Goal: Transaction & Acquisition: Purchase product/service

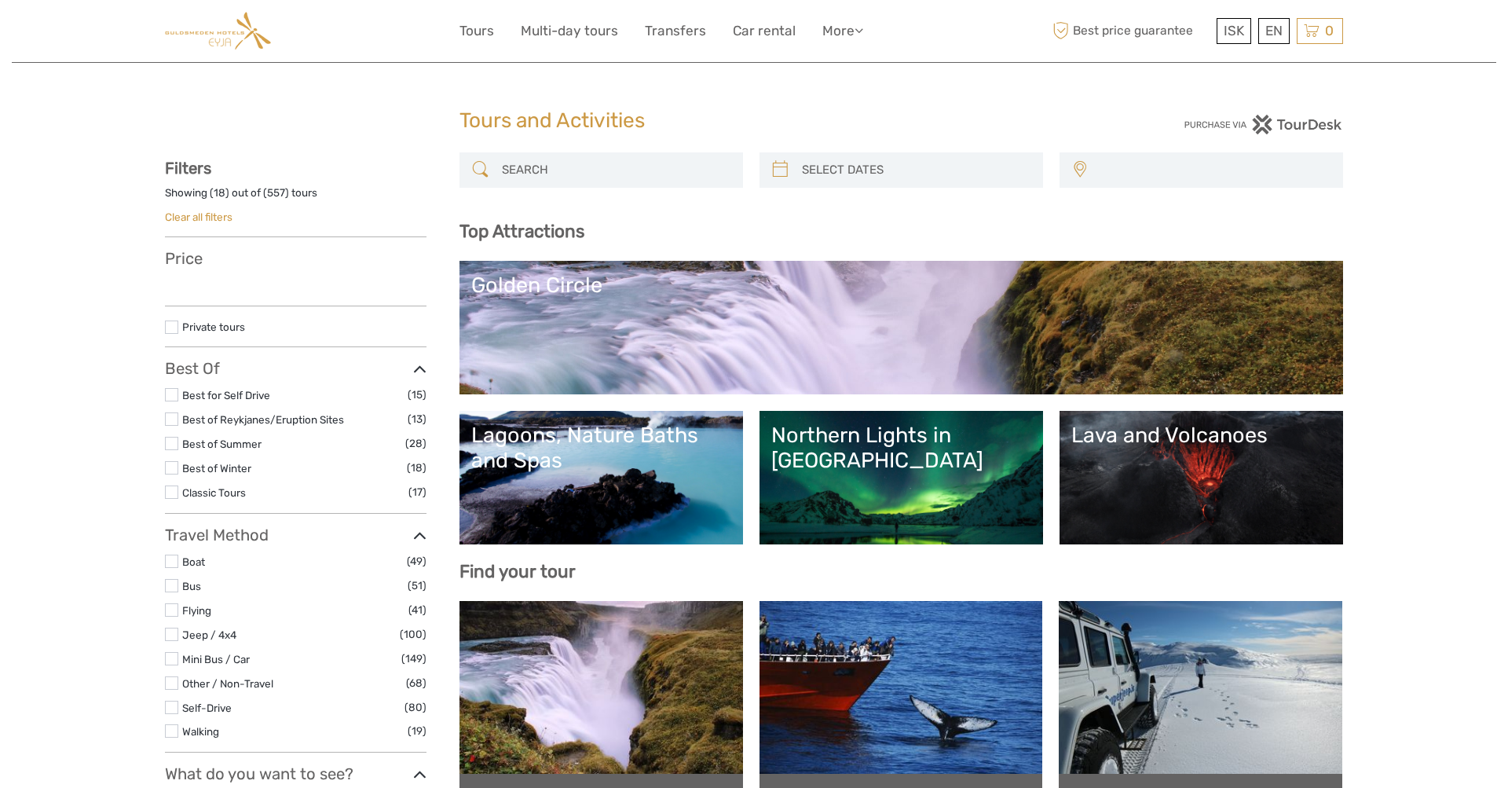
select select
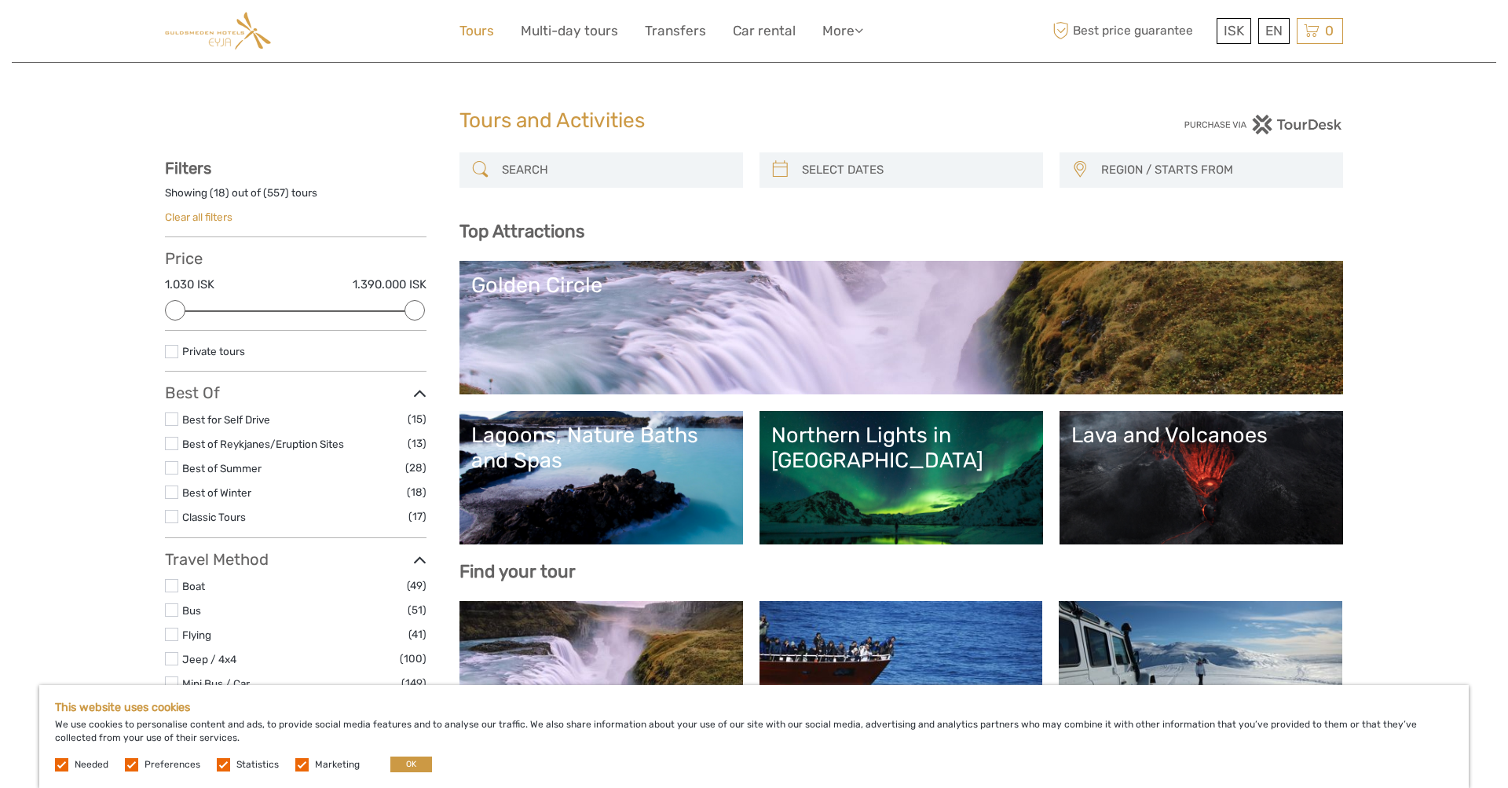
click at [482, 38] on link "Tours" at bounding box center [476, 31] width 35 height 23
click at [489, 785] on link "Golden Circle and Waterfalls, with Friðheimar Farm and Kerið in small group" at bounding box center [601, 801] width 260 height 32
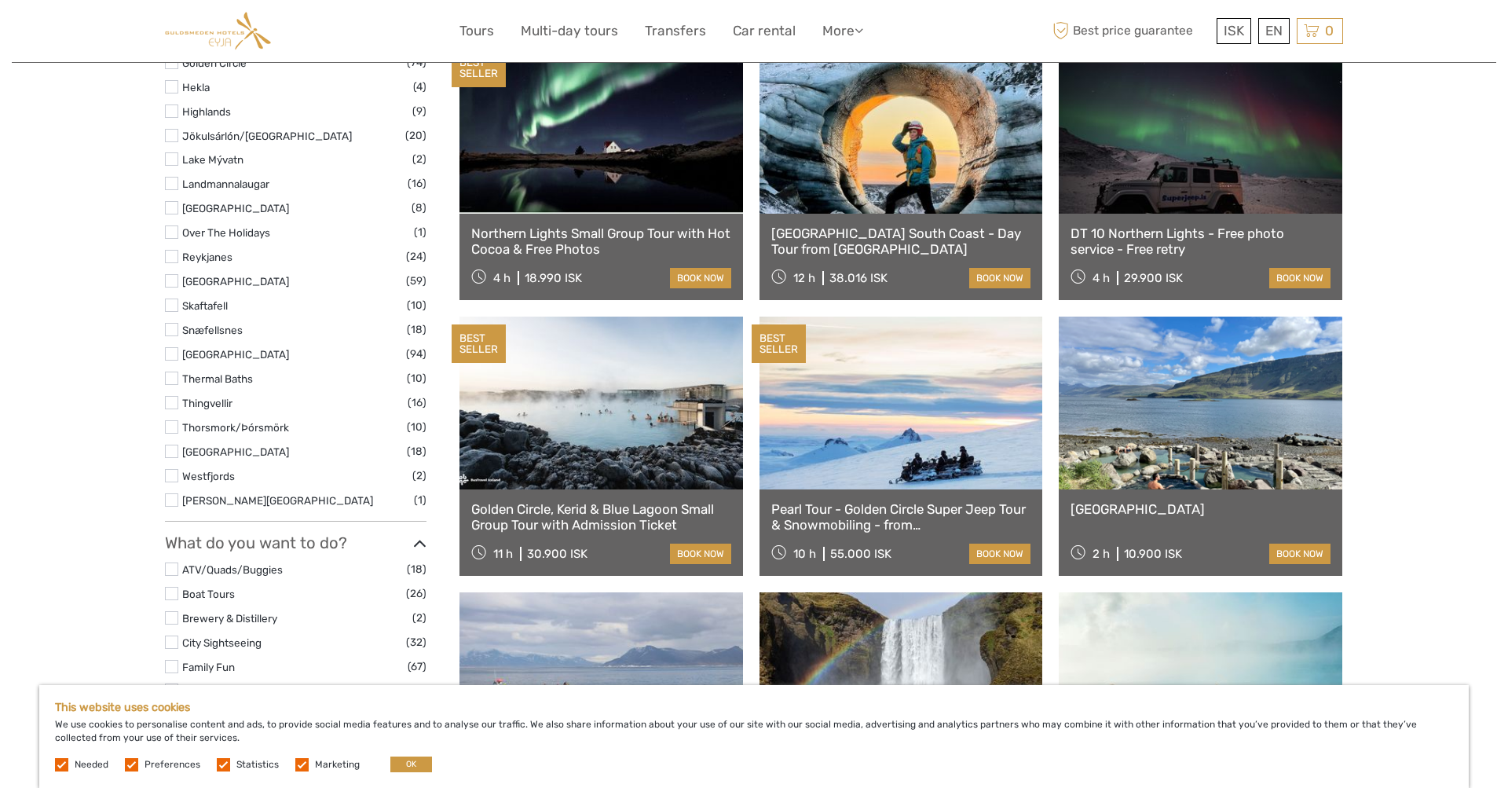
scroll to position [854, 0]
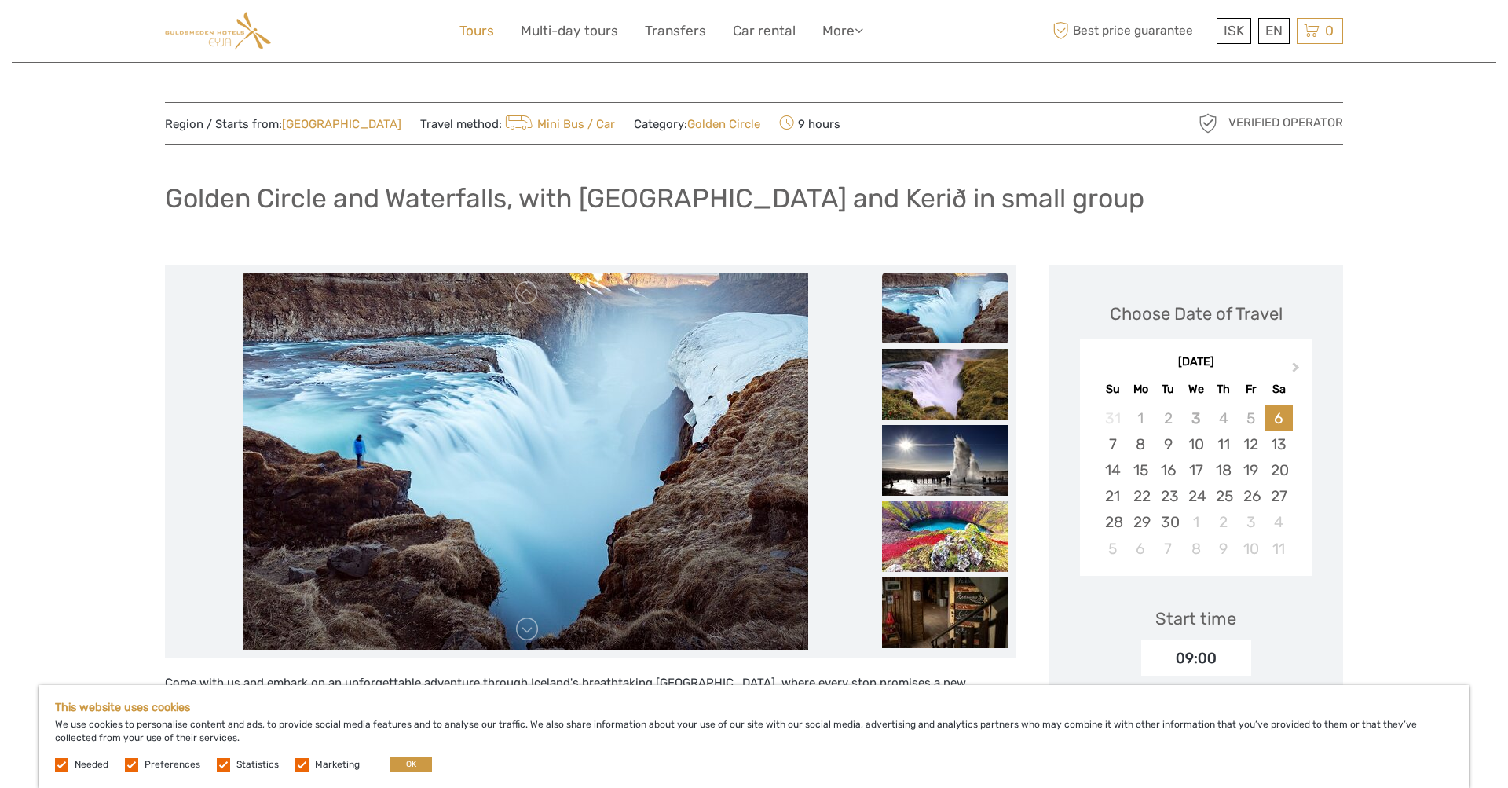
click at [473, 31] on link "Tours" at bounding box center [476, 31] width 35 height 23
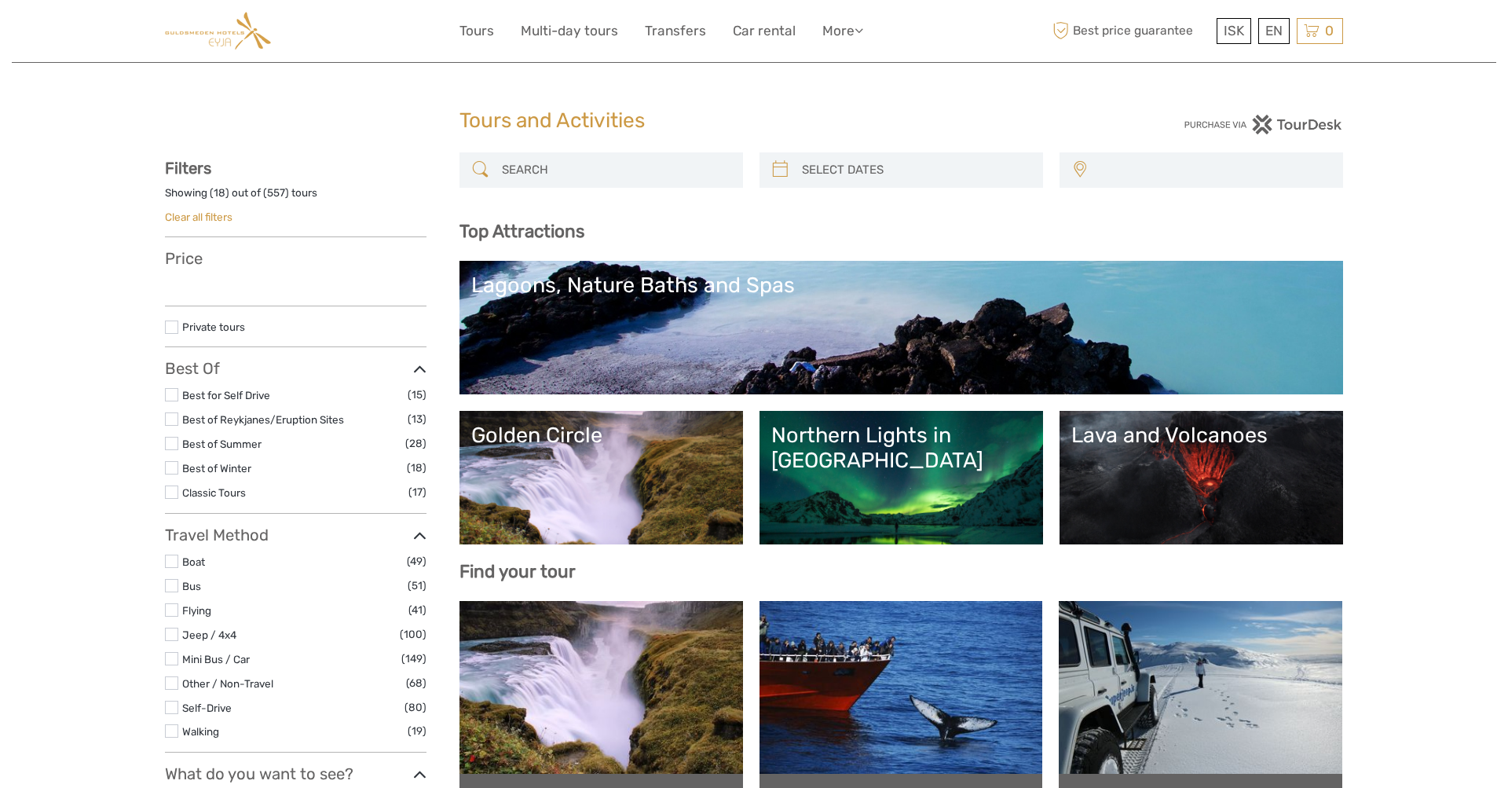
select select
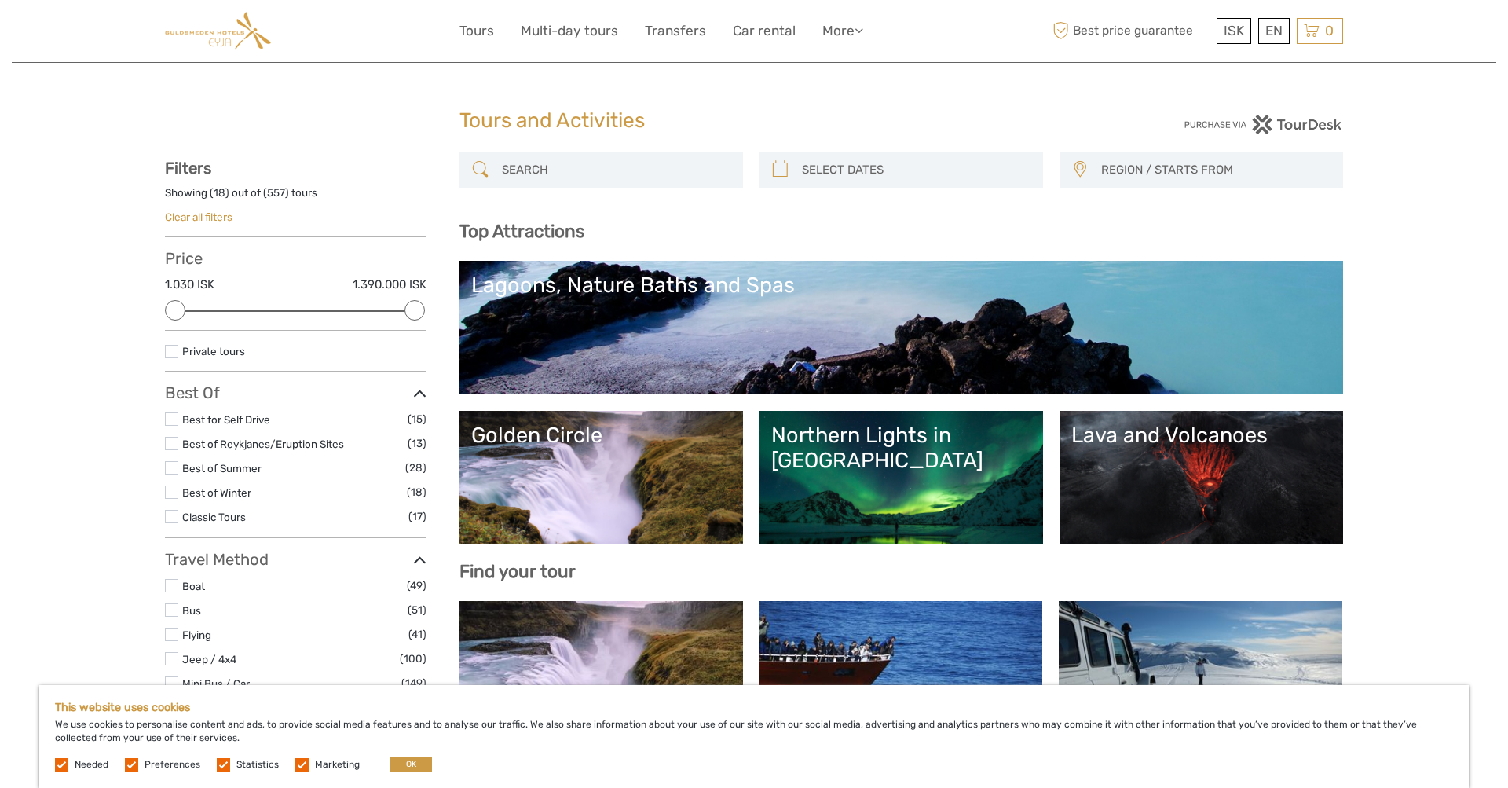
click at [570, 477] on link "Golden Circle" at bounding box center [601, 478] width 260 height 110
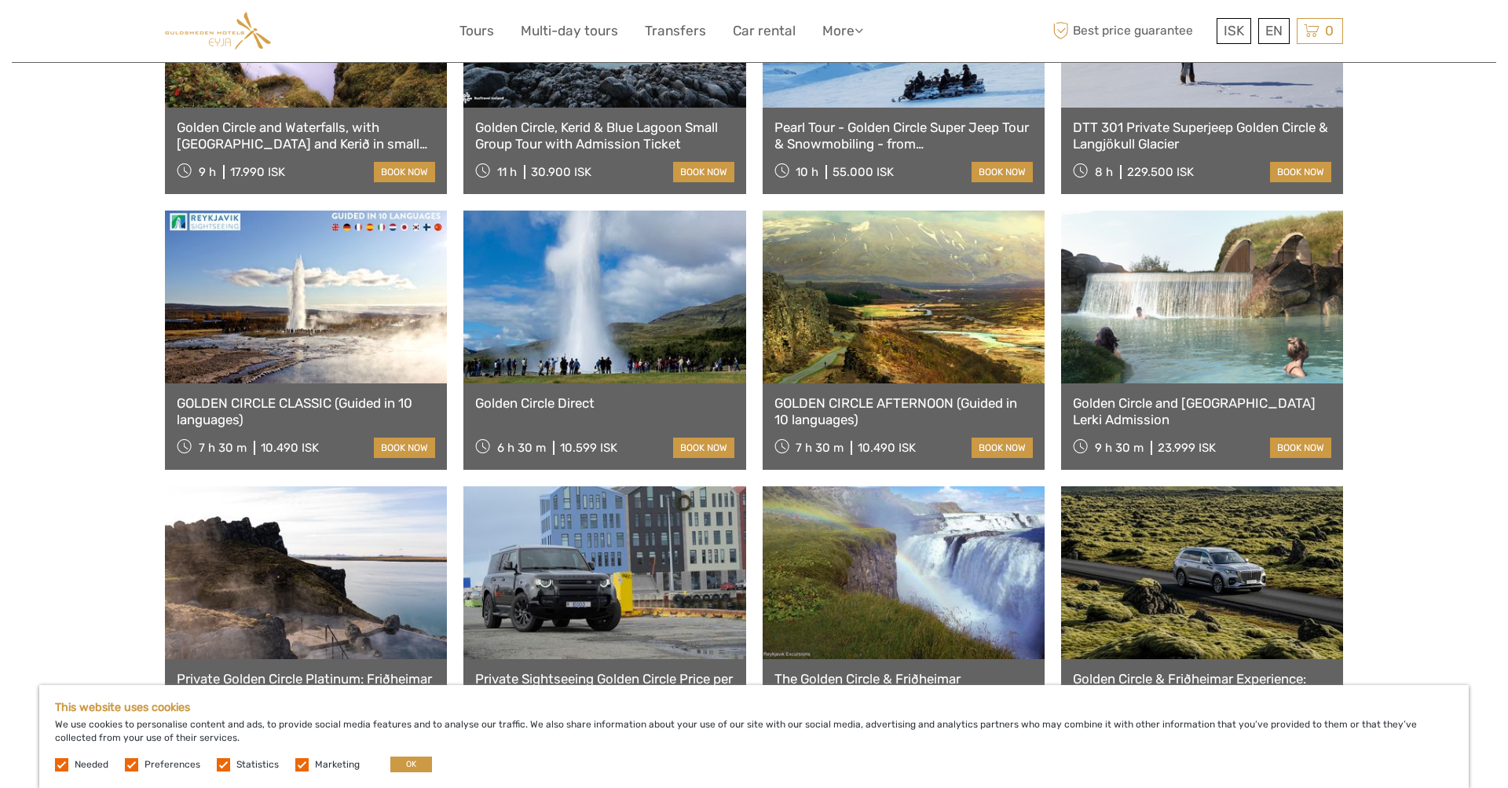
scroll to position [970, 0]
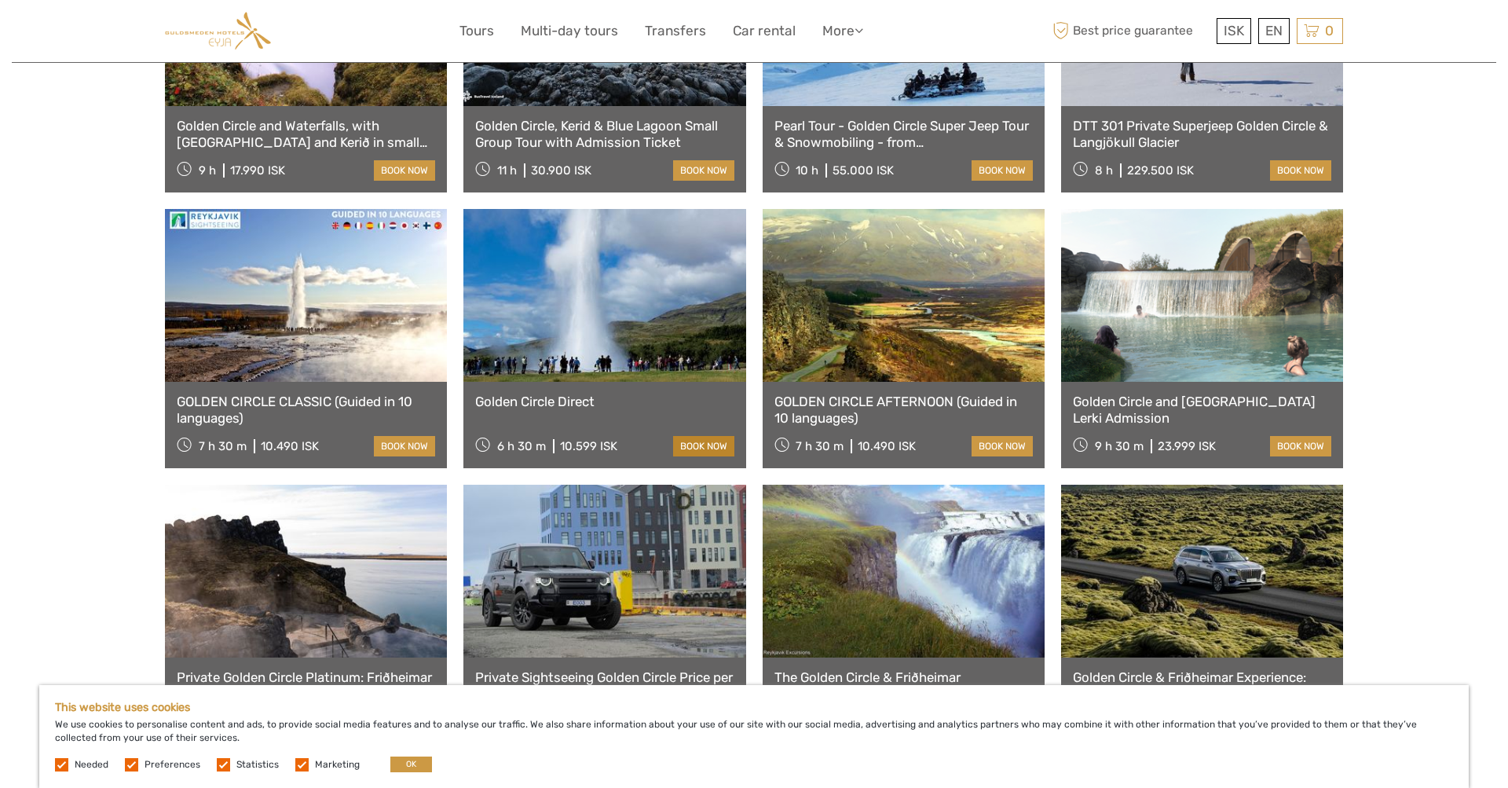
click at [697, 436] on link "book now" at bounding box center [703, 446] width 61 height 20
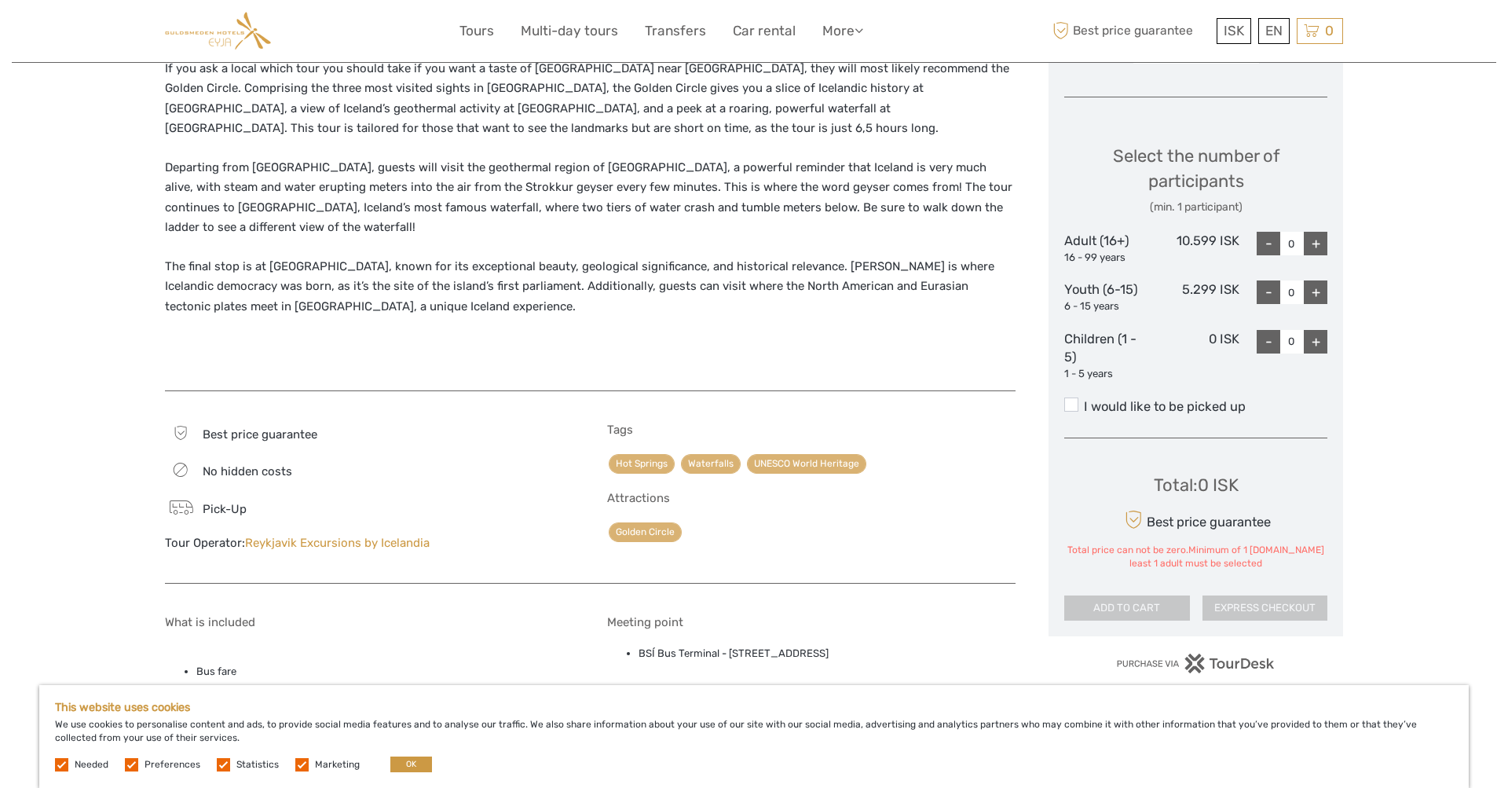
scroll to position [615, 0]
click at [1315, 238] on div "+" at bounding box center [1316, 243] width 24 height 24
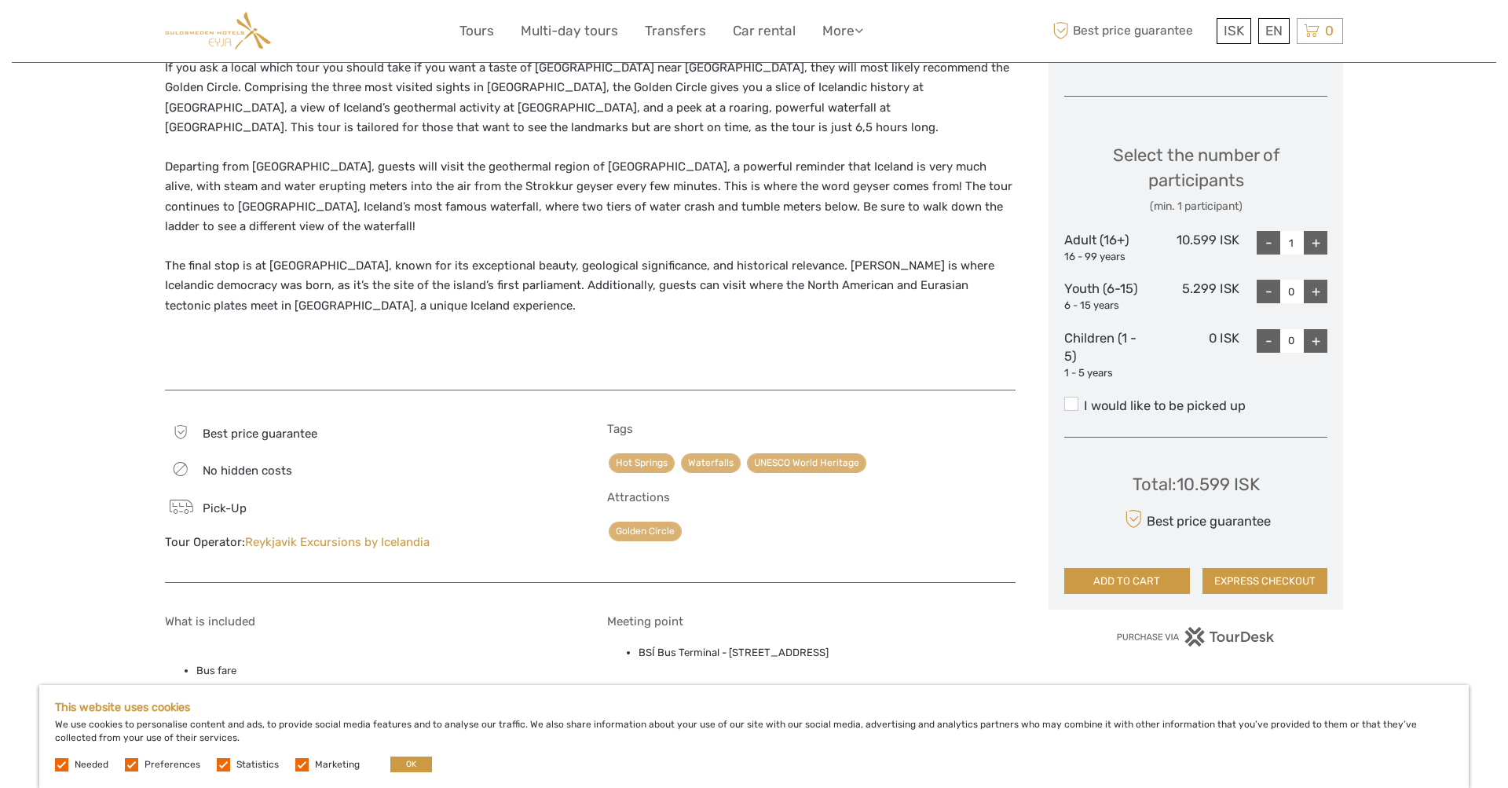
click at [1315, 239] on div "+" at bounding box center [1316, 243] width 24 height 24
type input "2"
click at [1071, 399] on span at bounding box center [1071, 404] width 14 height 14
click at [1084, 400] on input "I would like to be picked up" at bounding box center [1084, 400] width 0 height 0
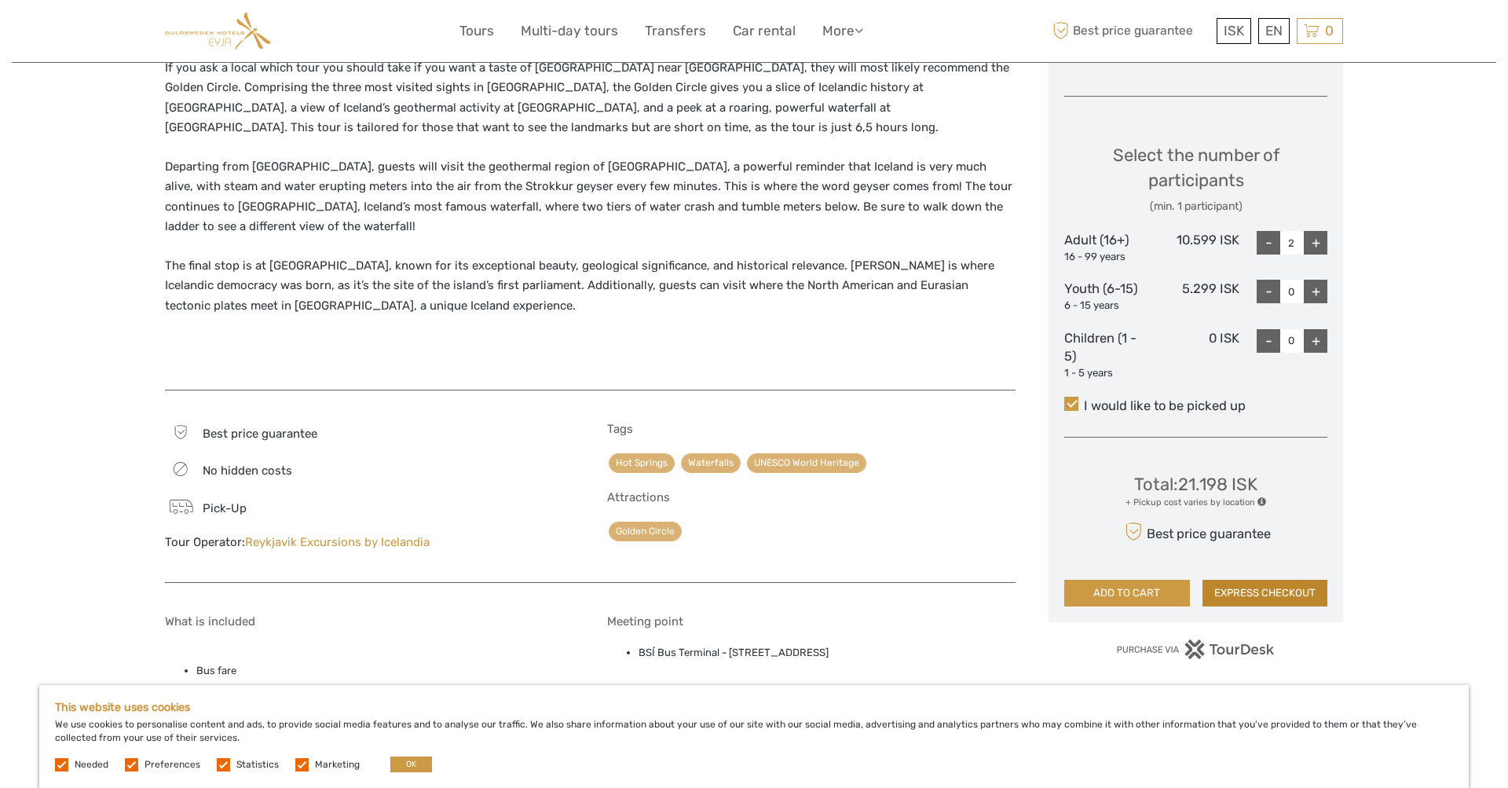
click at [1247, 583] on button "EXPRESS CHECKOUT" at bounding box center [1266, 593] width 126 height 27
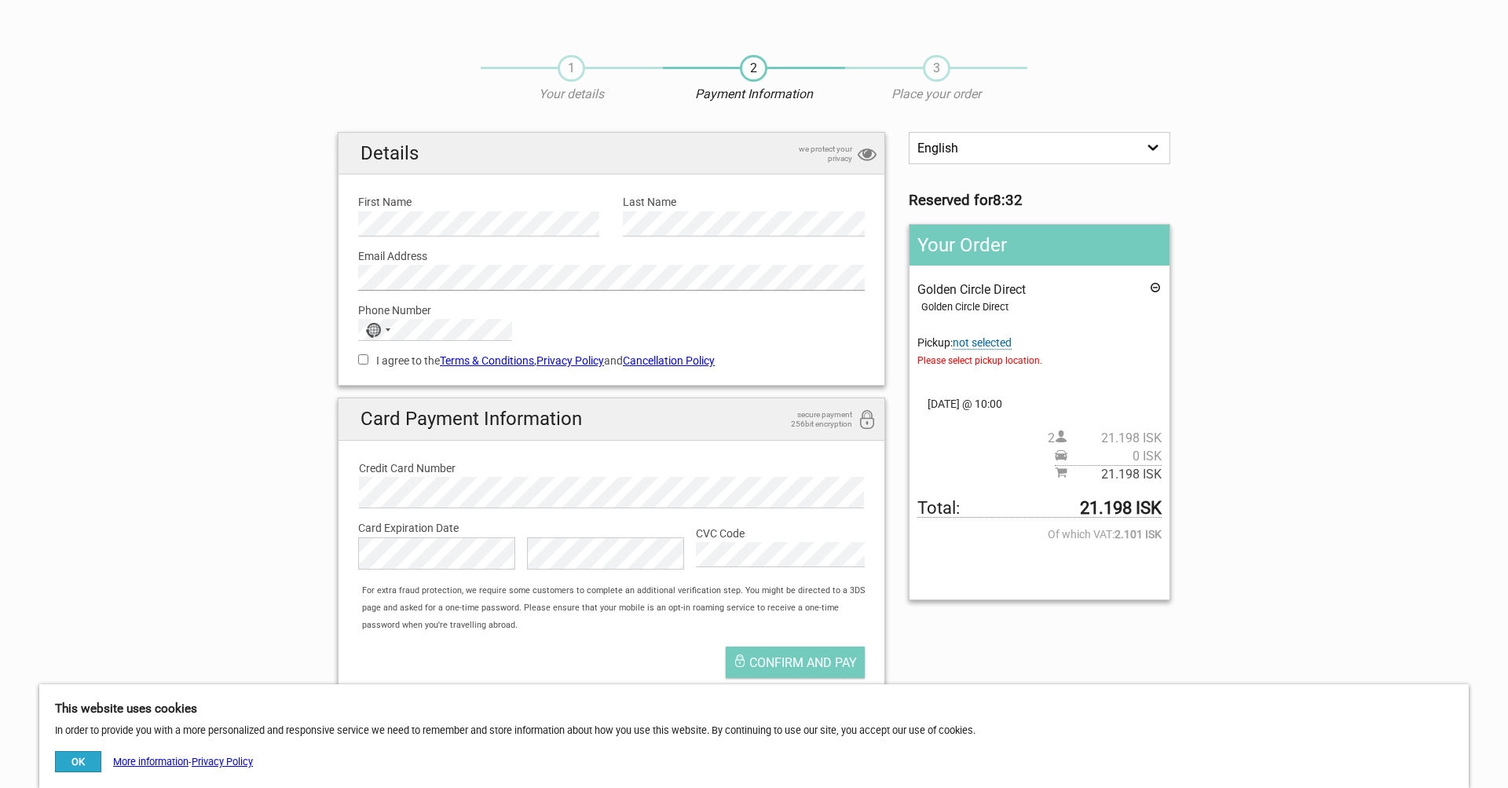
scroll to position [8, 0]
click at [386, 328] on div "Selected country" at bounding box center [388, 329] width 5 height 3
click at [405, 408] on span "Australia" at bounding box center [440, 416] width 106 height 17
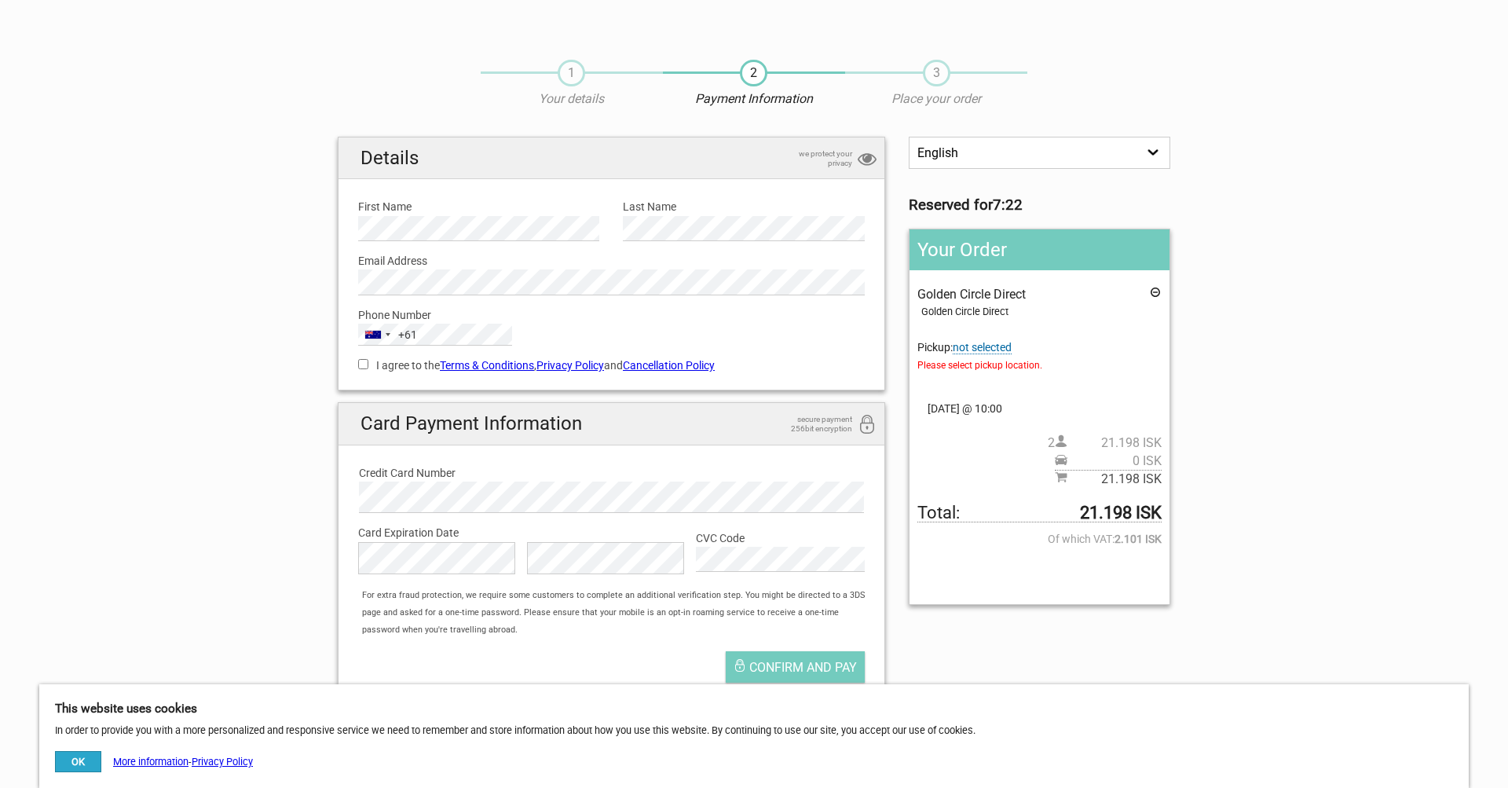
click at [361, 359] on input "I agree to the Terms & Conditions , Privacy Policy and Cancellation Policy" at bounding box center [363, 364] width 10 height 10
checkbox input "true"
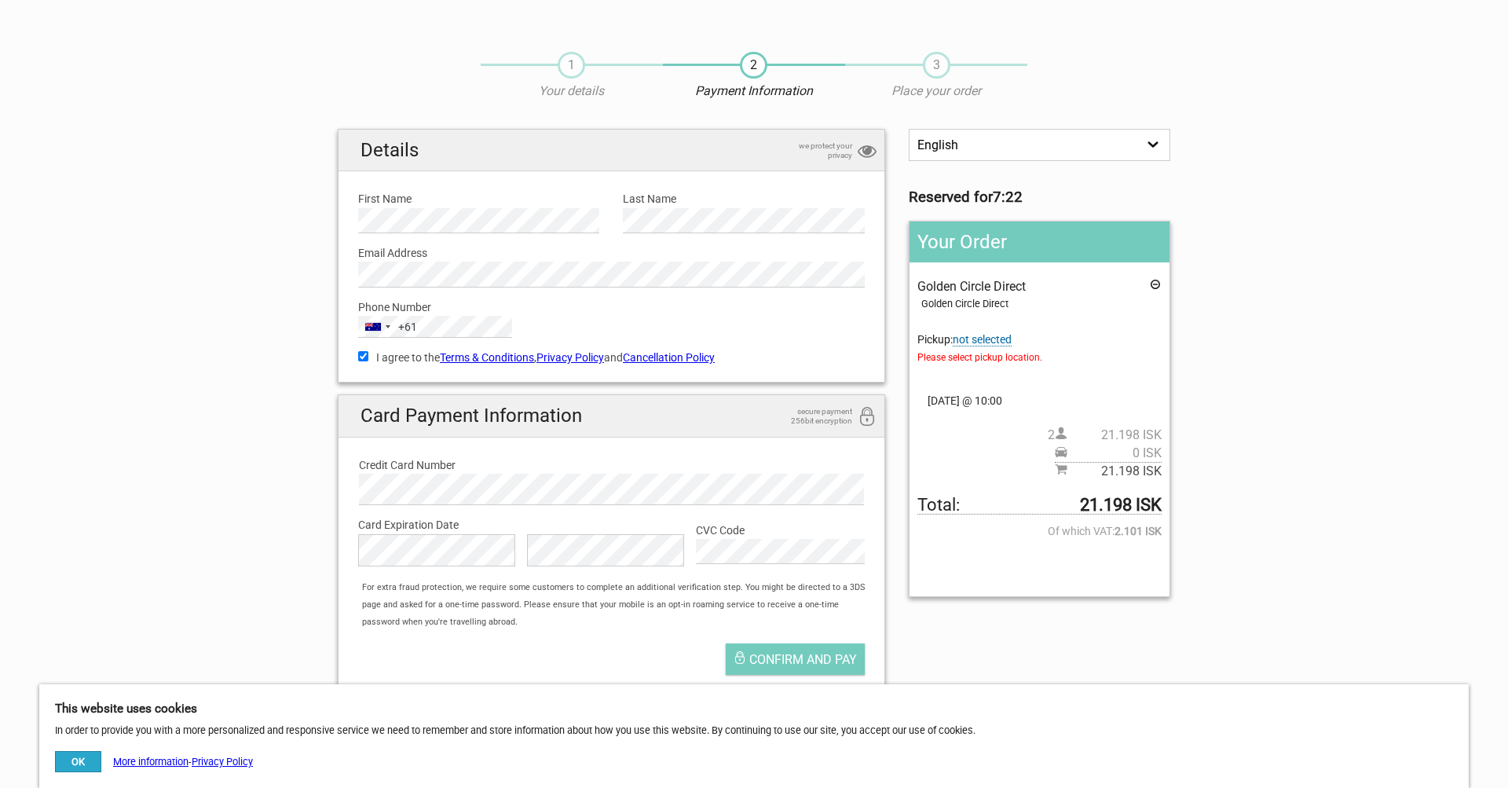
scroll to position [14, 0]
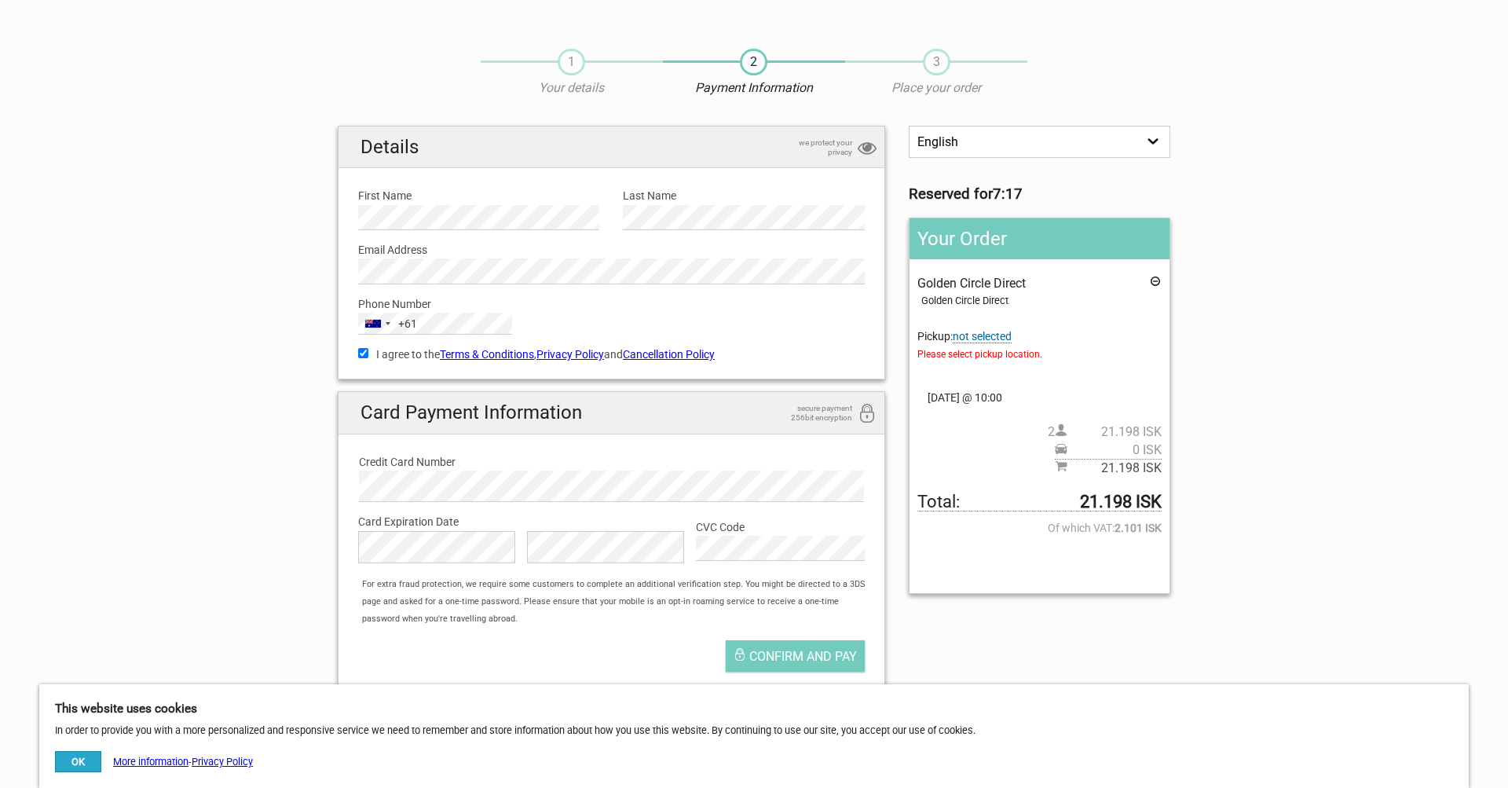
click at [1000, 337] on span "not selected" at bounding box center [982, 336] width 59 height 13
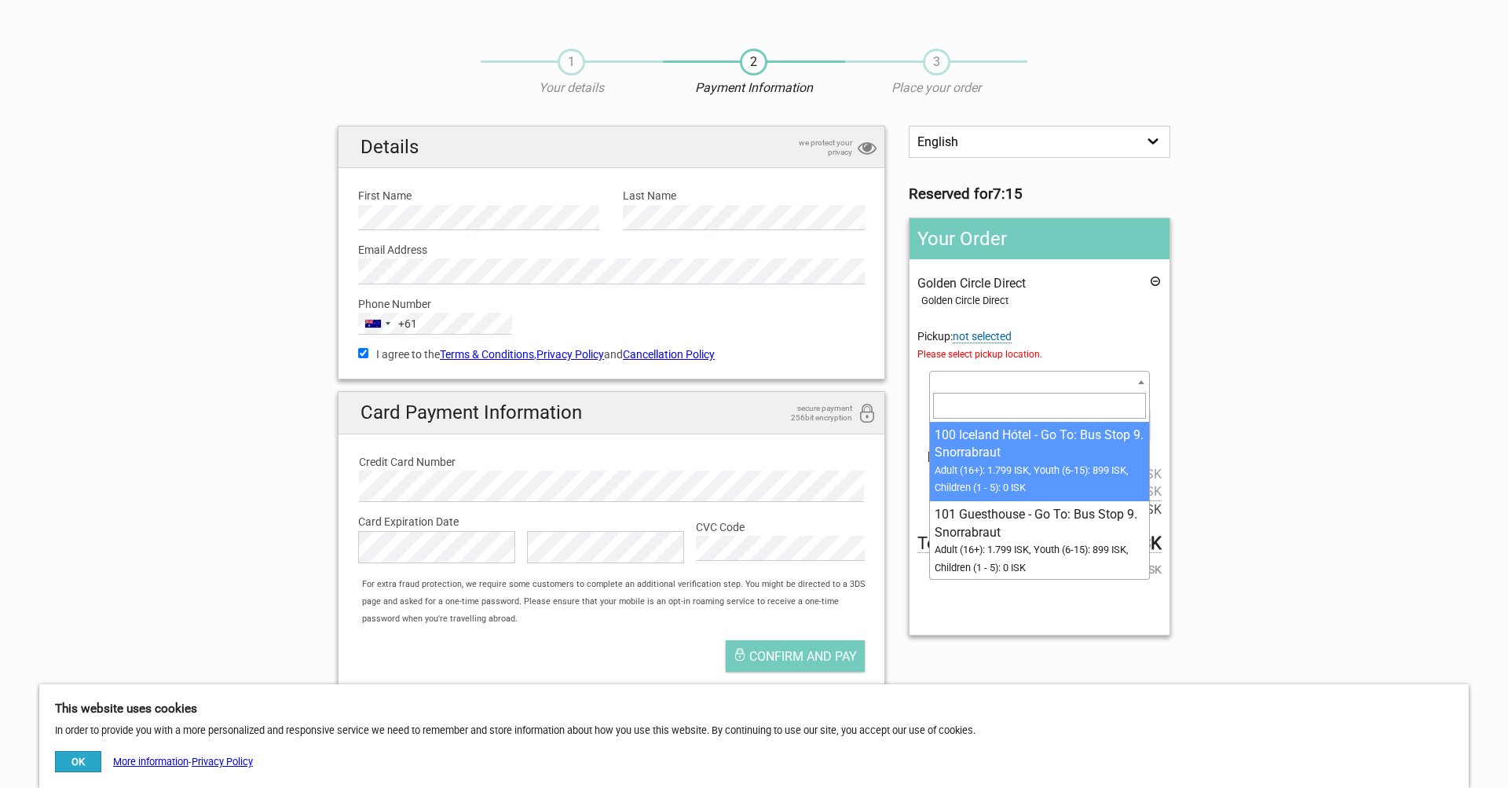
click at [972, 382] on span at bounding box center [1039, 382] width 221 height 22
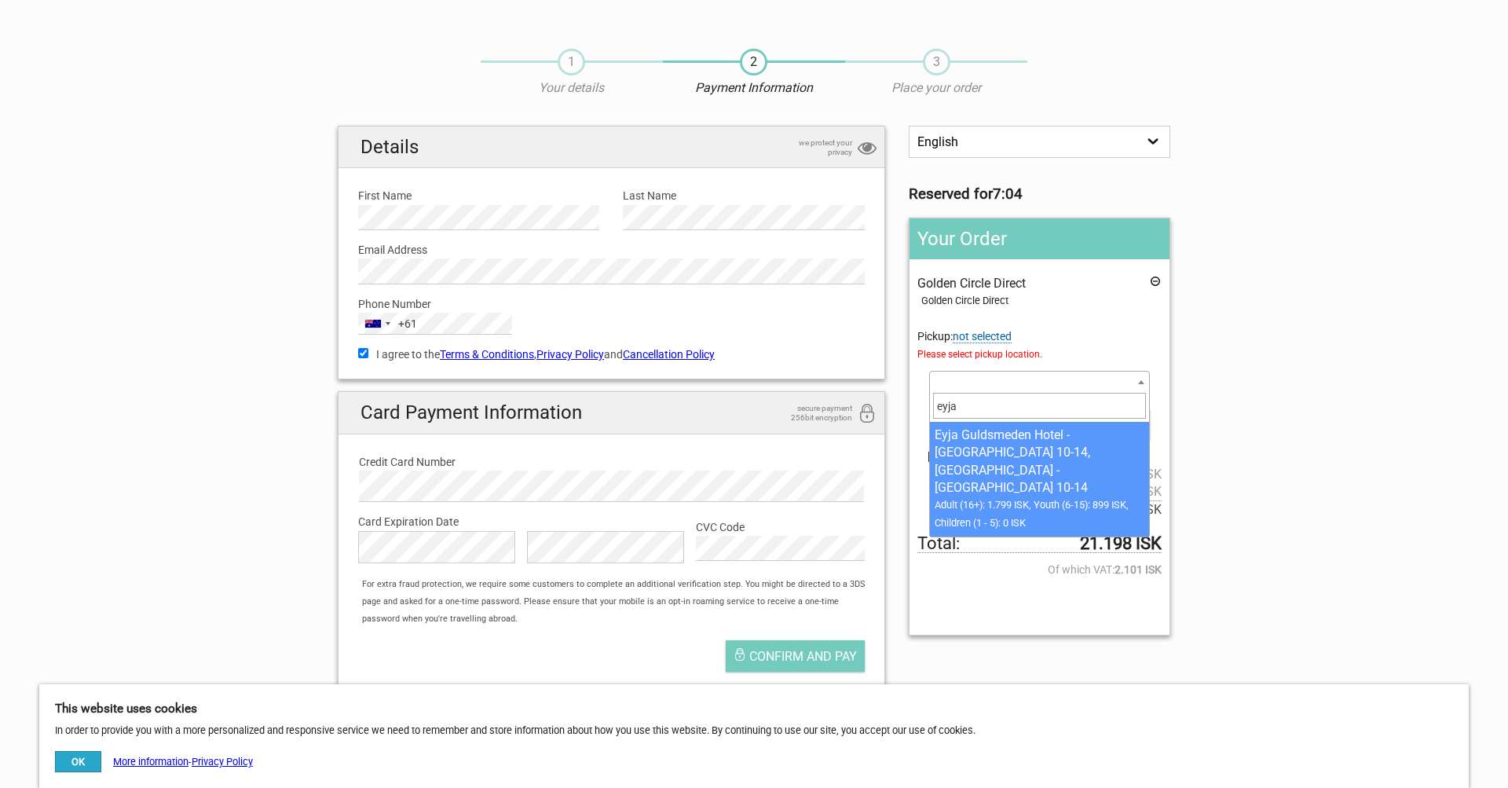
type input "eyja"
select select "1093141"
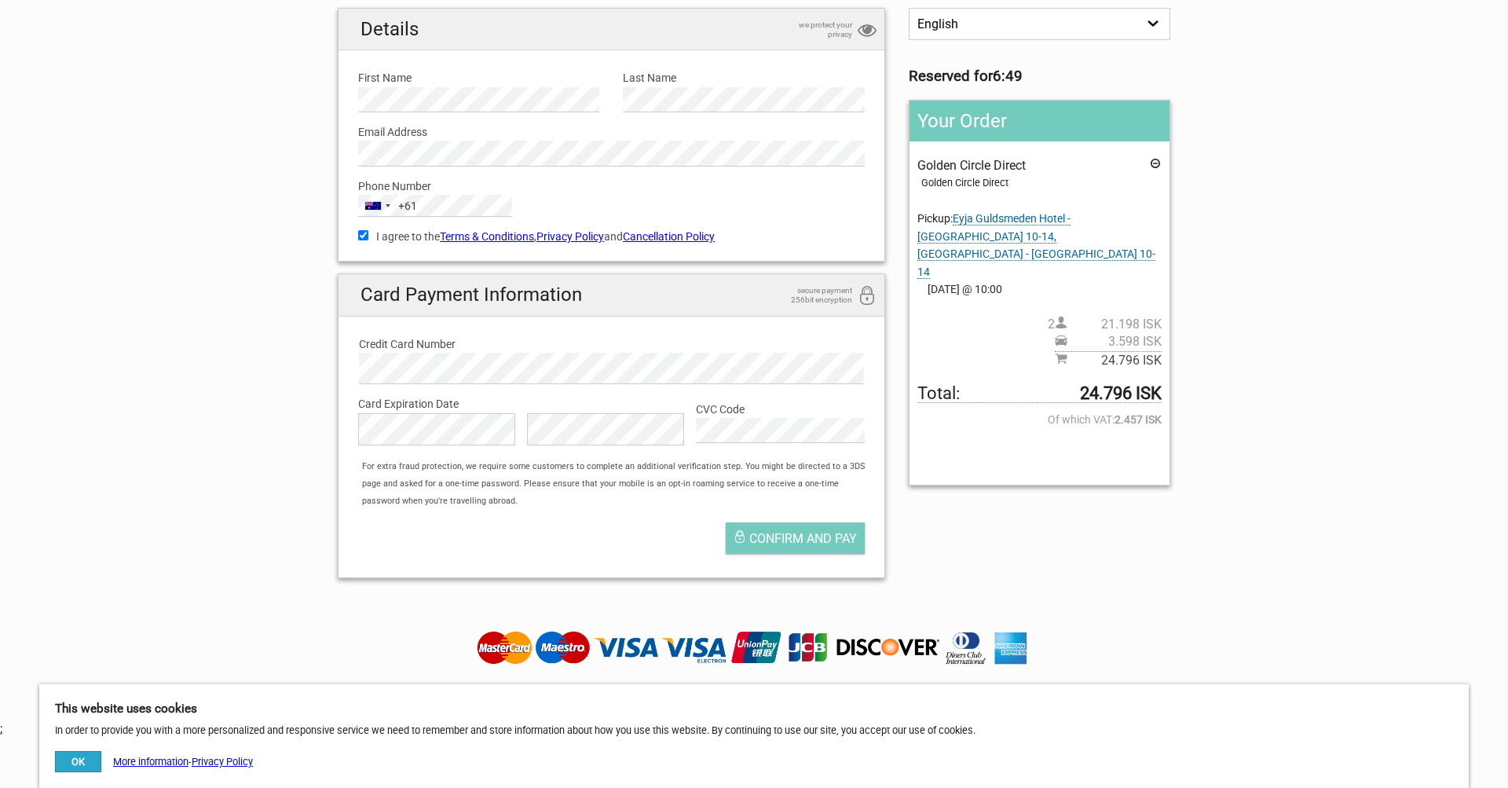
scroll to position [133, 0]
click at [71, 761] on button "OK" at bounding box center [78, 761] width 46 height 21
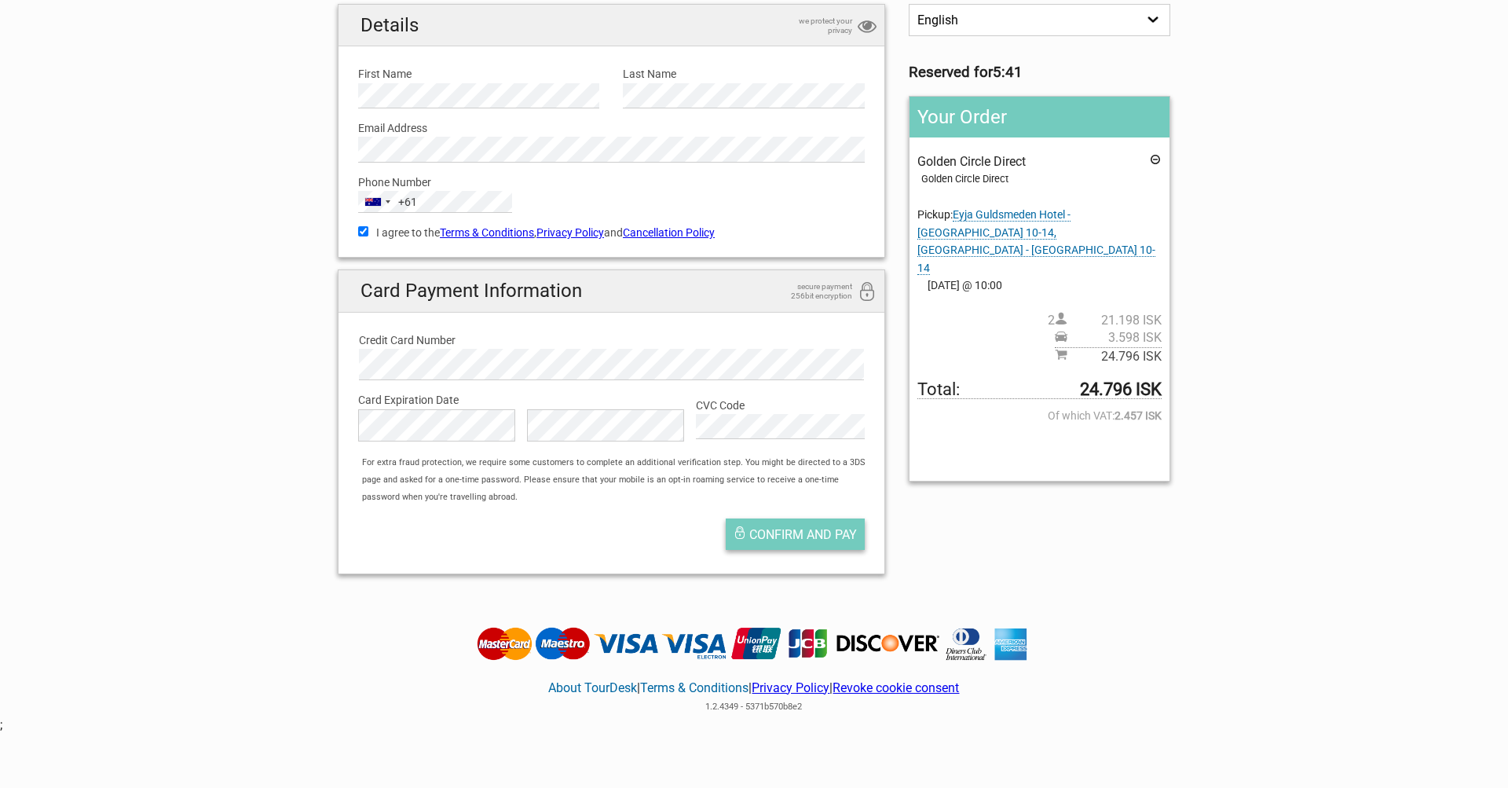
scroll to position [132, 1]
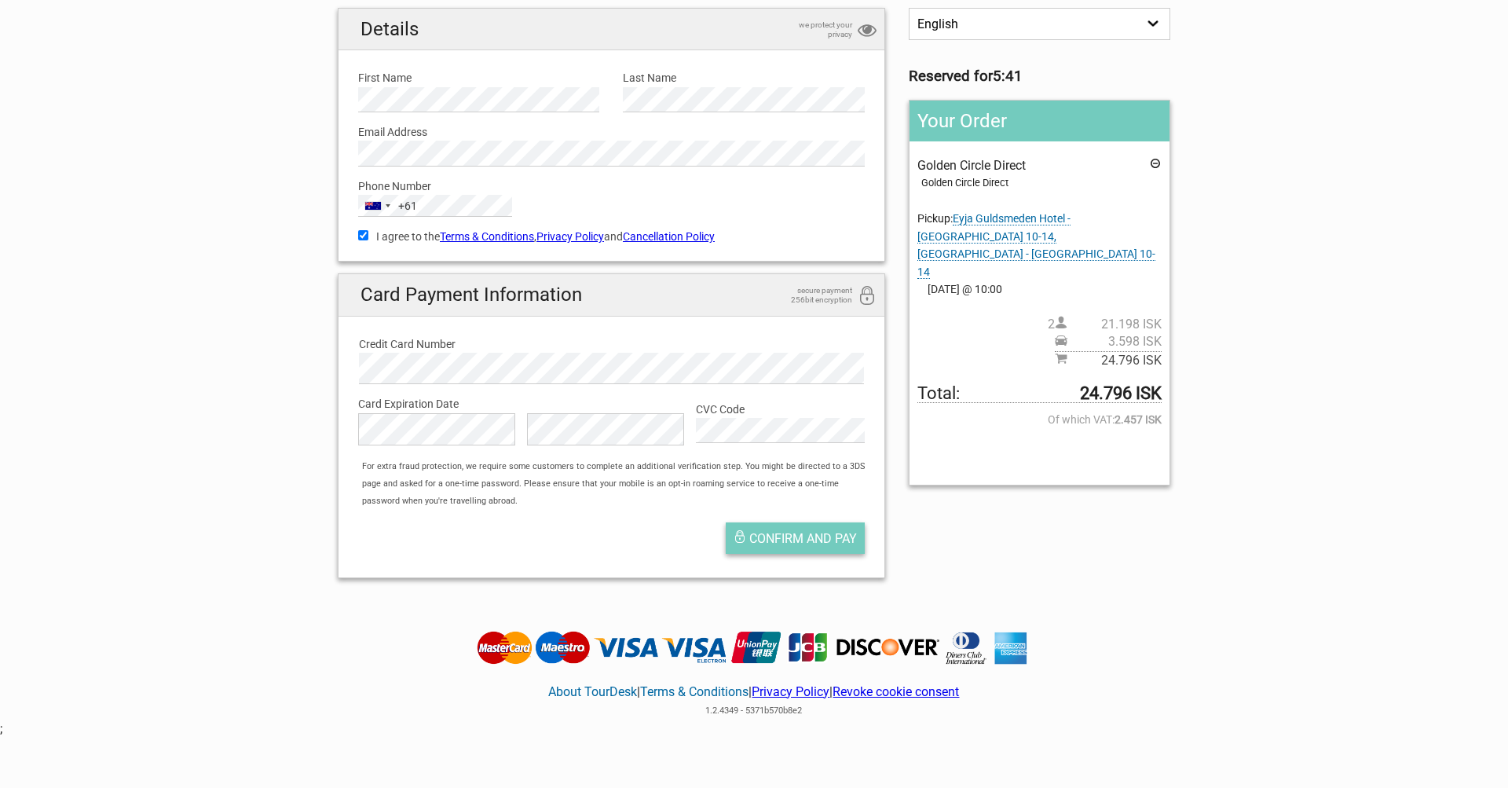
click at [778, 538] on button "Confirm and pay" at bounding box center [795, 537] width 139 height 31
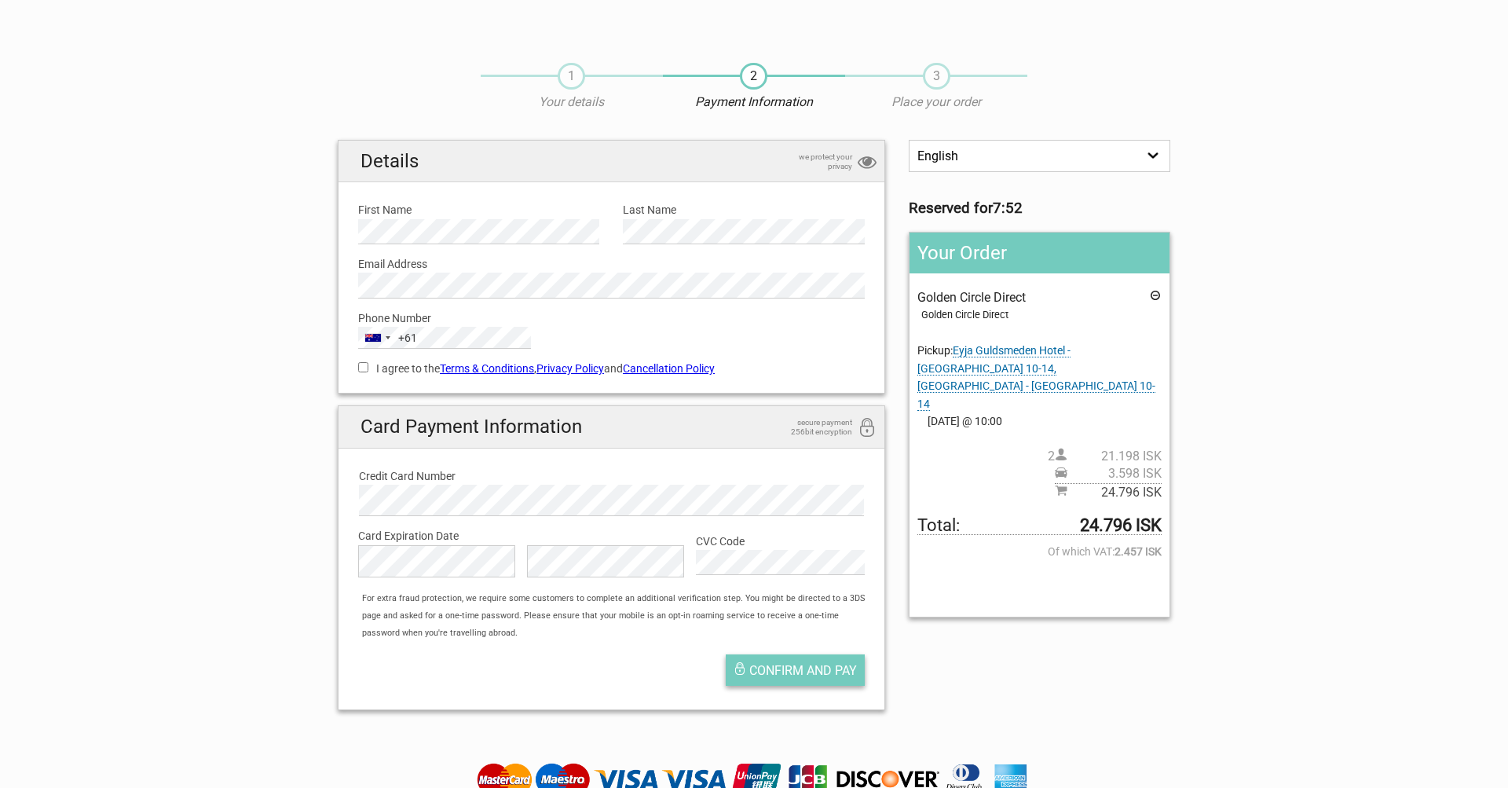
click at [772, 665] on span "Confirm and pay" at bounding box center [803, 670] width 108 height 15
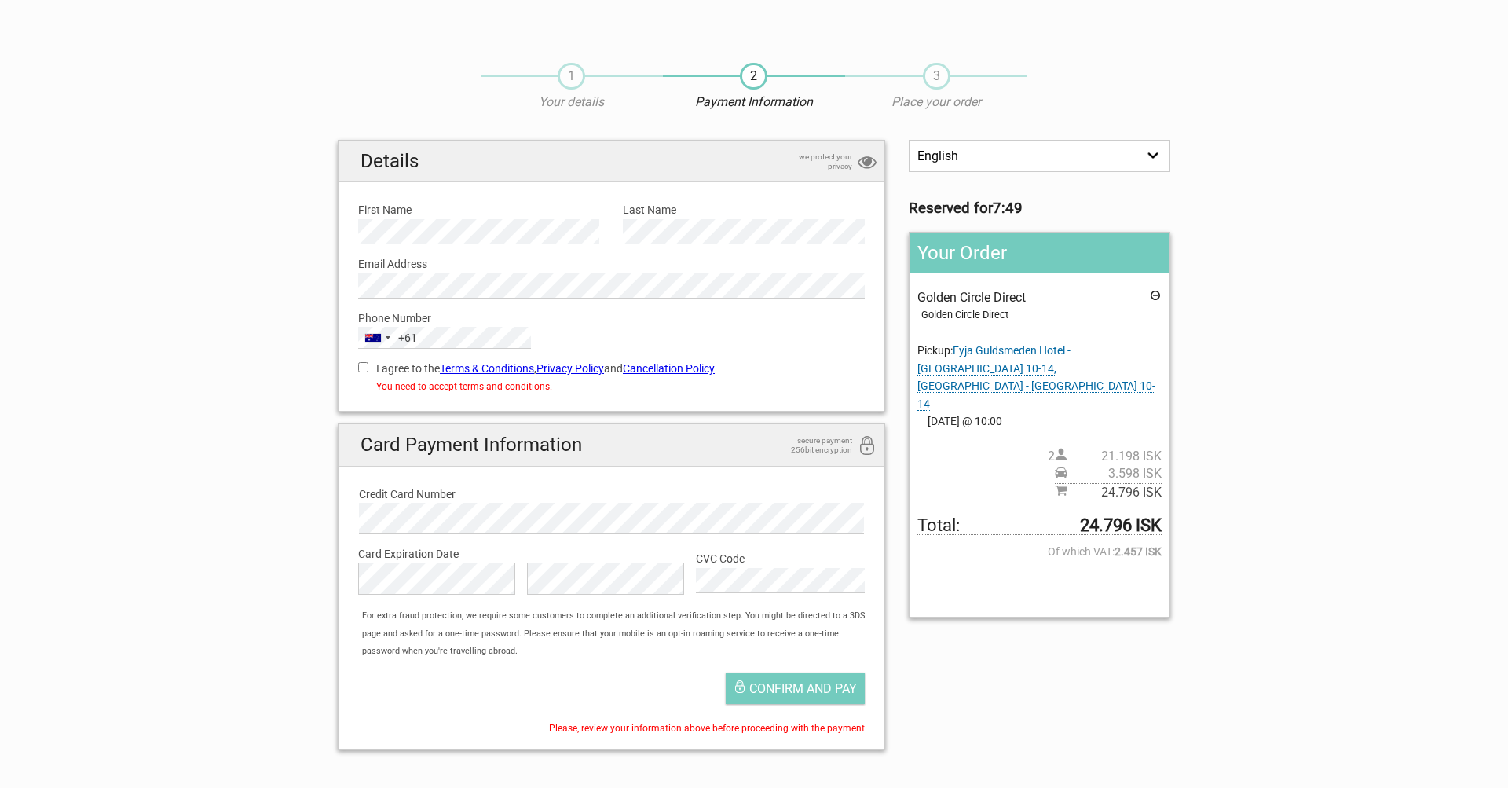
click at [363, 366] on input "I agree to the Terms & Conditions , Privacy Policy and Cancellation Policy" at bounding box center [363, 367] width 10 height 10
checkbox input "true"
click at [793, 683] on span "Confirm and pay" at bounding box center [803, 688] width 108 height 15
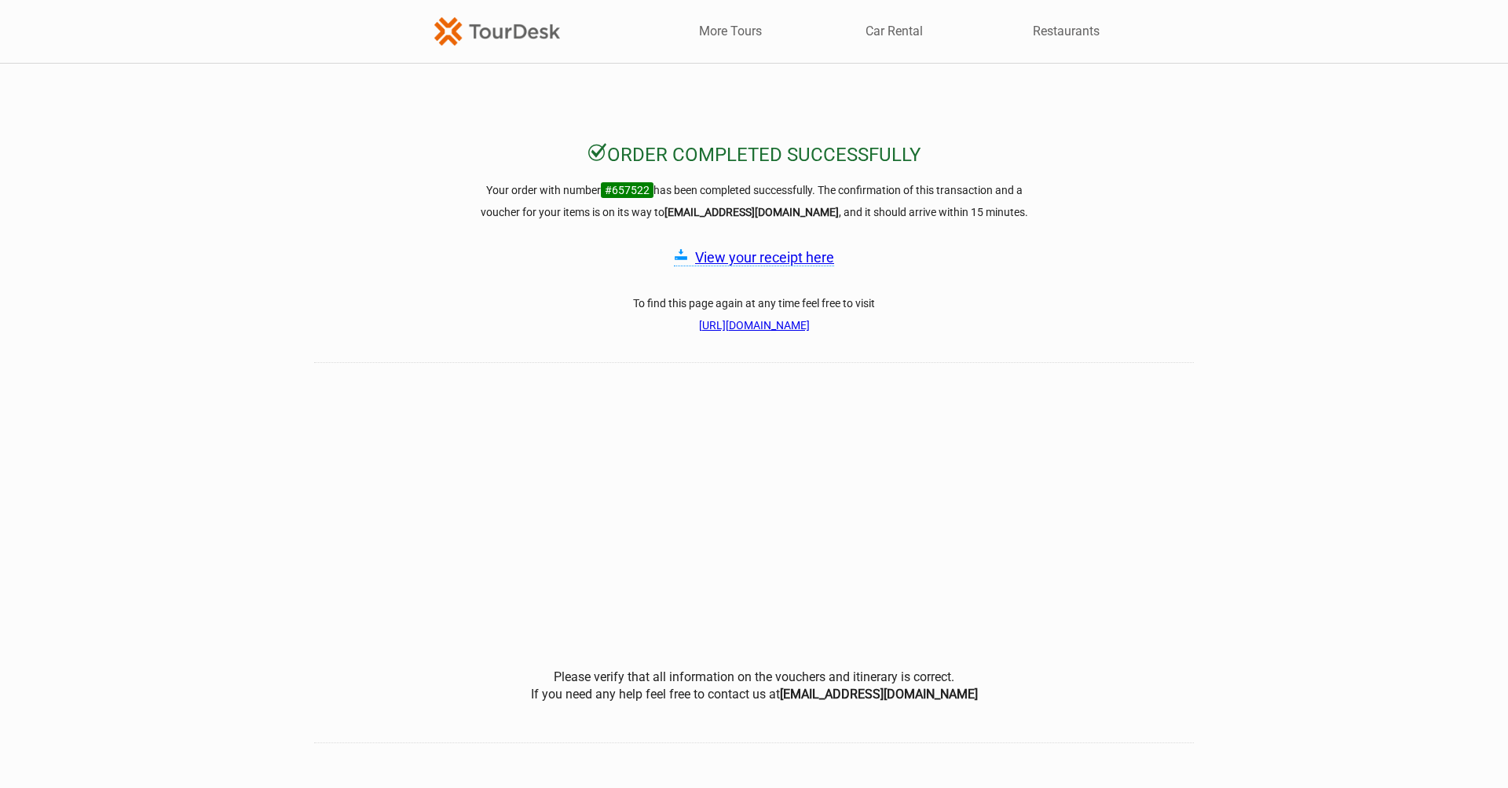
click at [738, 261] on link "View your receipt here" at bounding box center [764, 257] width 139 height 16
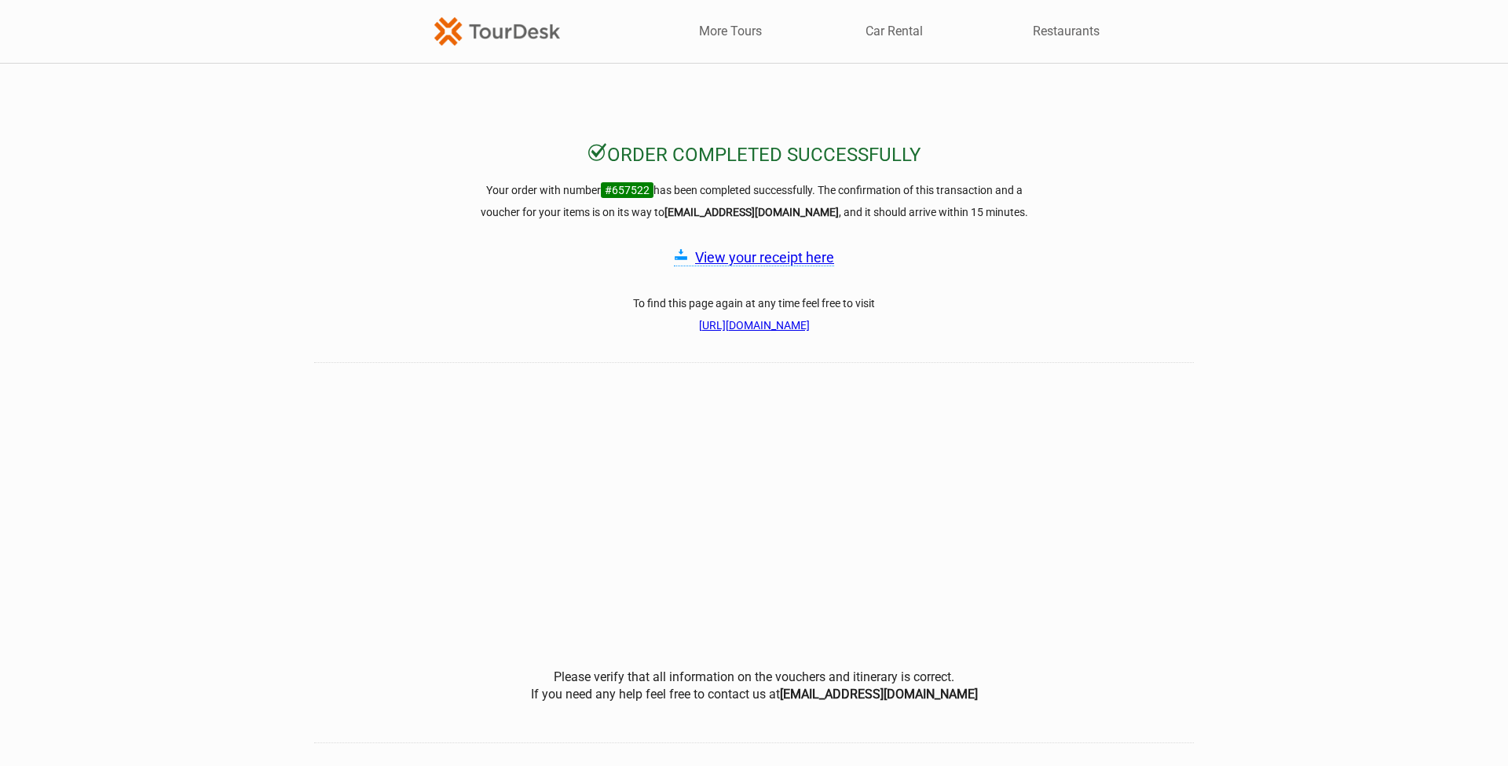
click at [708, 327] on link "[URL][DOMAIN_NAME]" at bounding box center [754, 325] width 111 height 13
click at [767, 327] on link "[URL][DOMAIN_NAME]" at bounding box center [754, 325] width 111 height 13
